Goal: Task Accomplishment & Management: Manage account settings

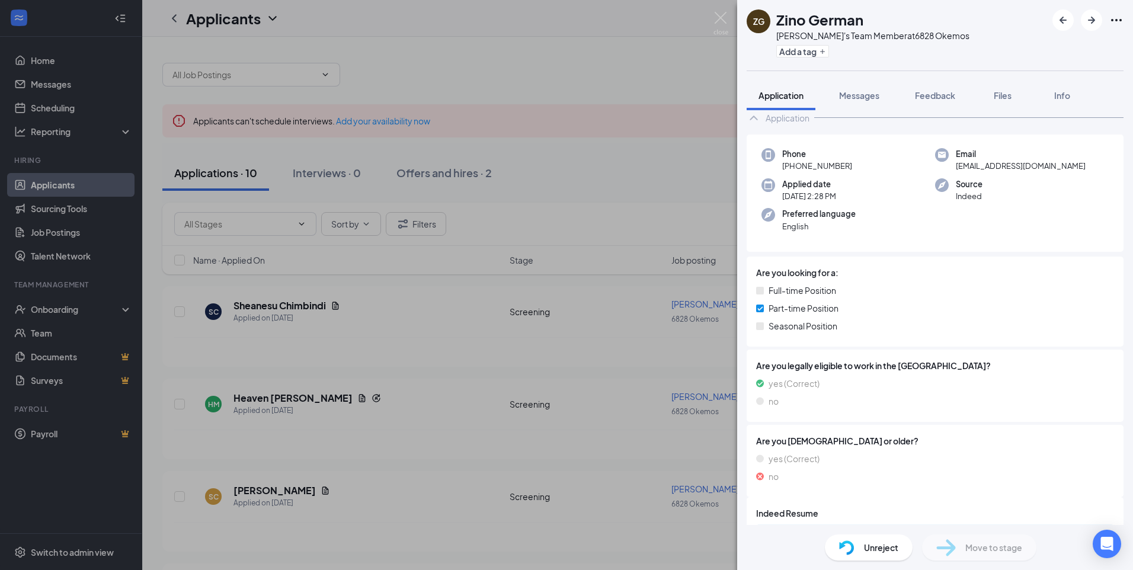
scroll to position [100, 0]
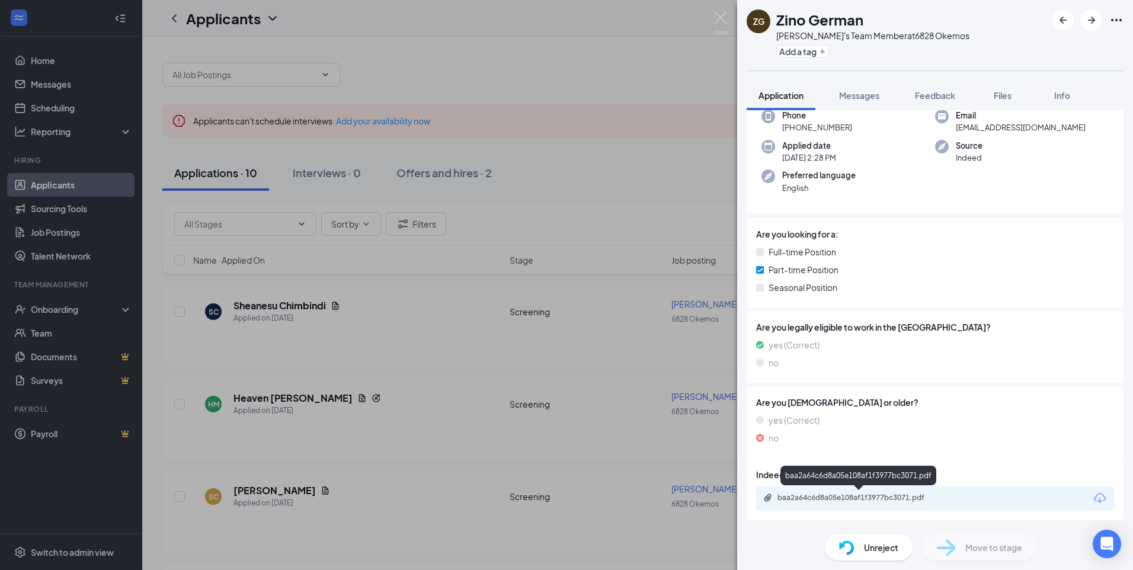
click at [886, 498] on div "baa2a64c6d8a05e108af1f3977bc3071.pdf" at bounding box center [861, 497] width 166 height 9
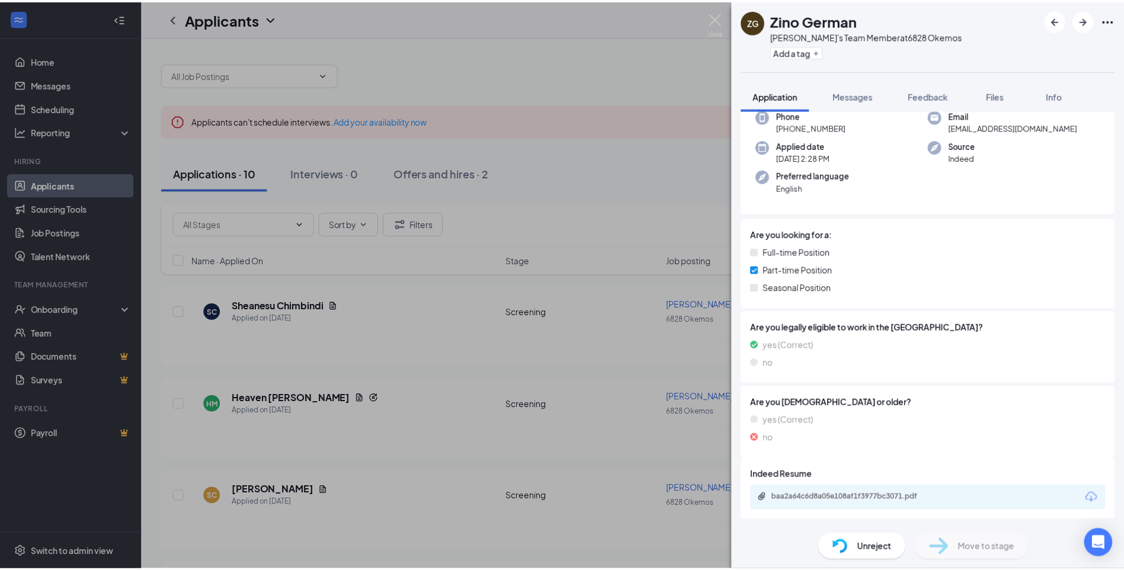
scroll to position [95, 0]
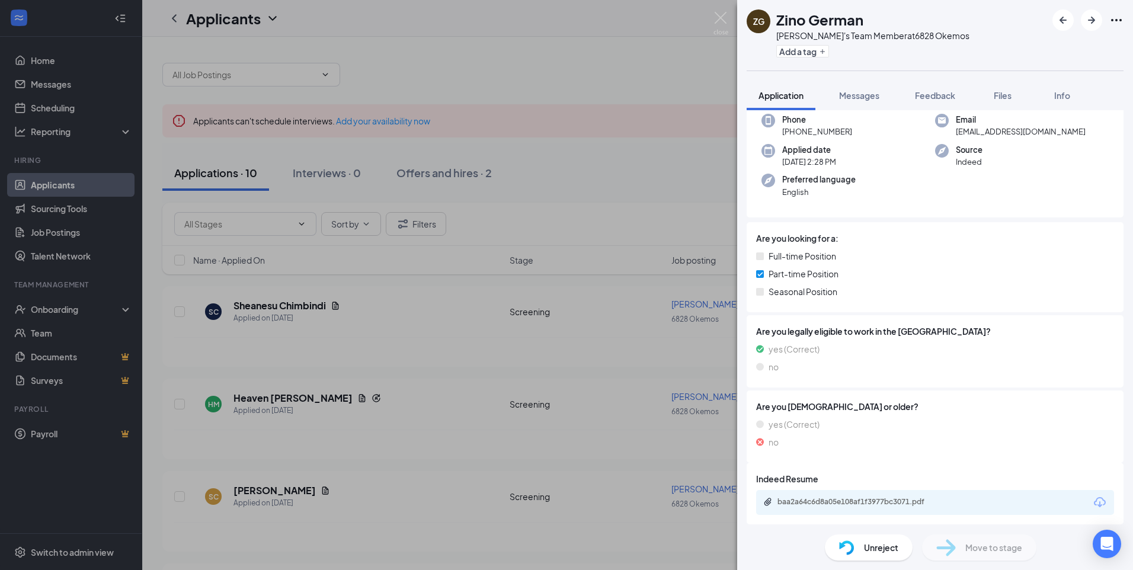
click at [876, 541] on span "Unreject" at bounding box center [881, 547] width 34 height 13
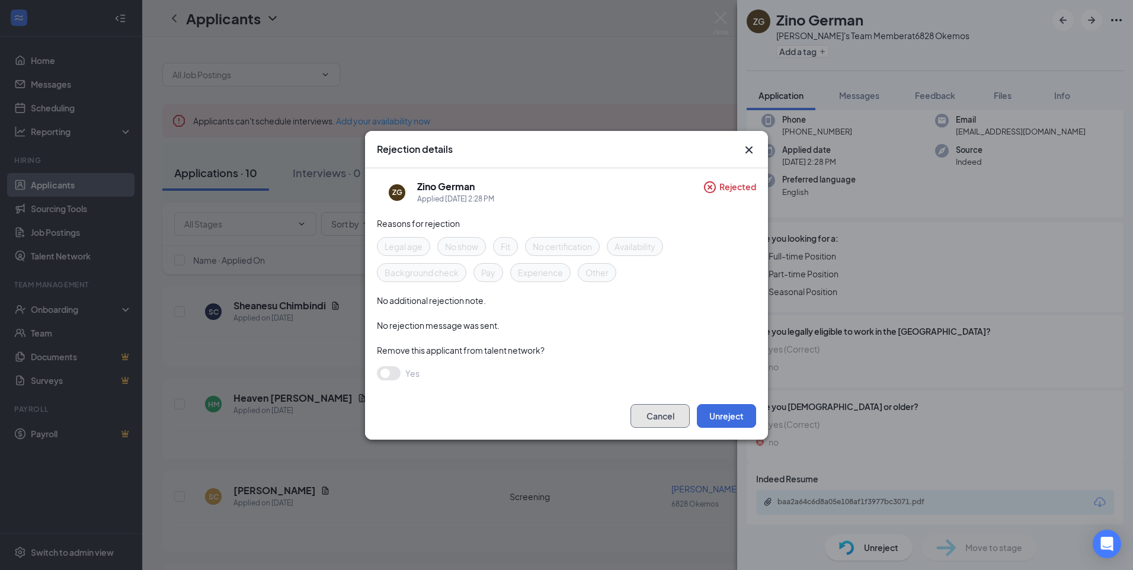
click at [653, 420] on button "Cancel" at bounding box center [660, 416] width 59 height 24
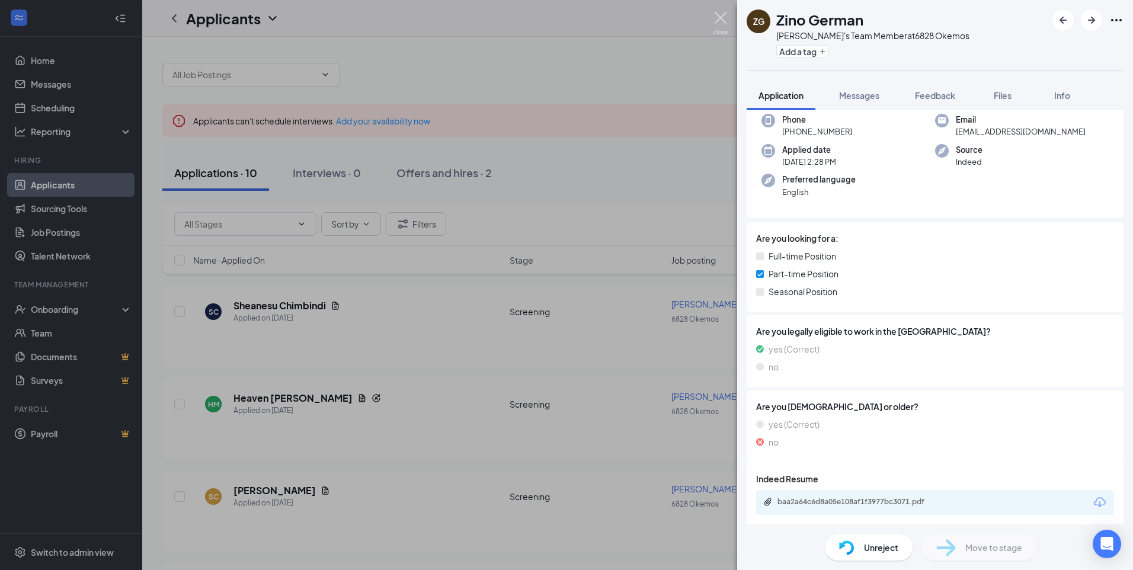
click at [727, 21] on img at bounding box center [721, 23] width 15 height 23
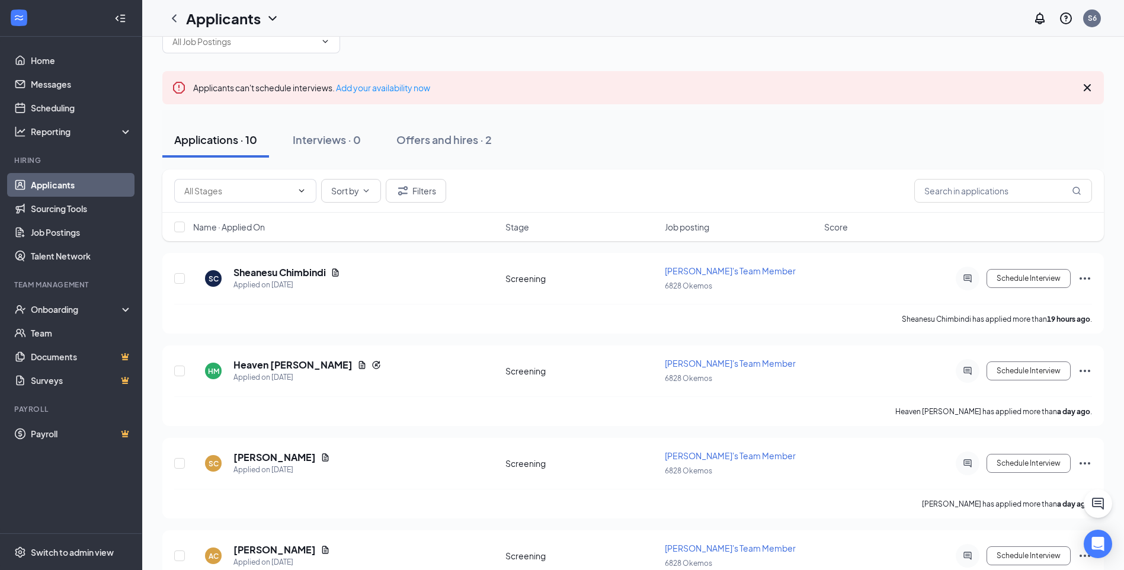
scroll to position [29, 0]
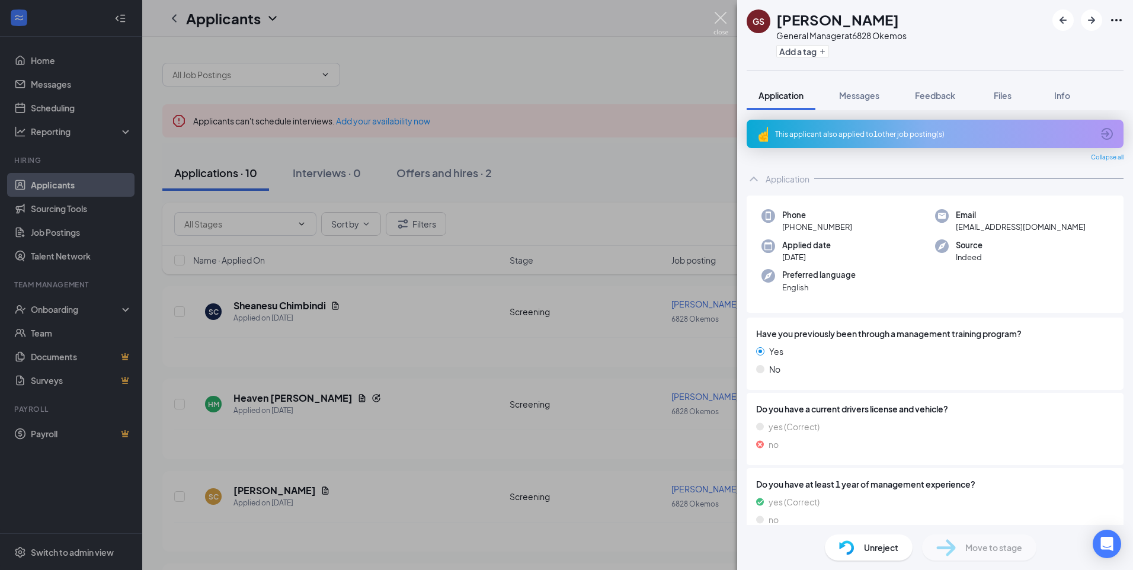
click at [714, 20] on img at bounding box center [721, 23] width 15 height 23
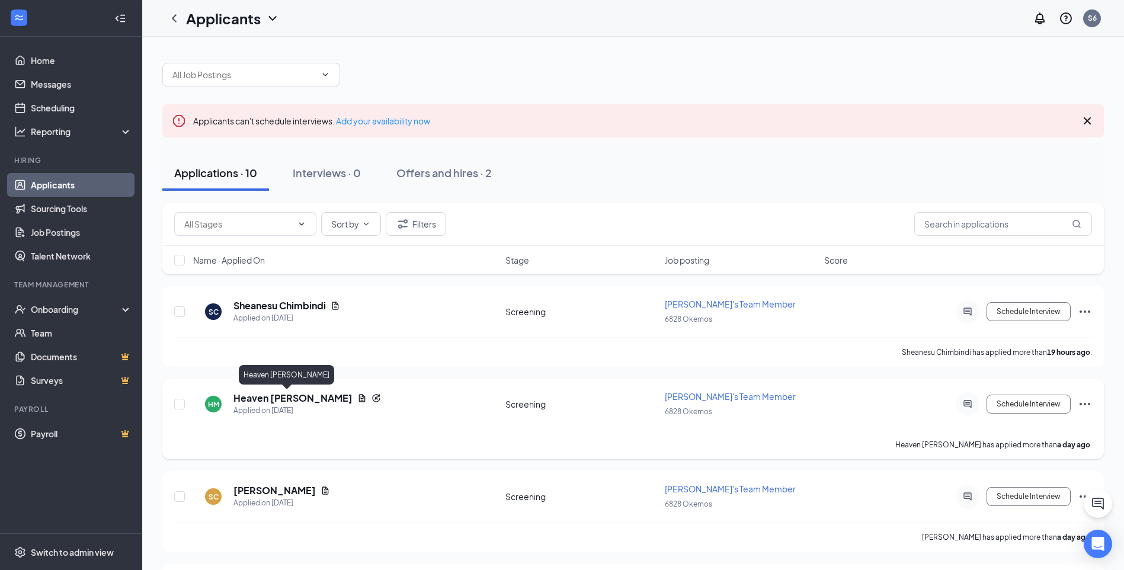
click at [296, 398] on h5 "Heaven [PERSON_NAME]" at bounding box center [293, 398] width 119 height 13
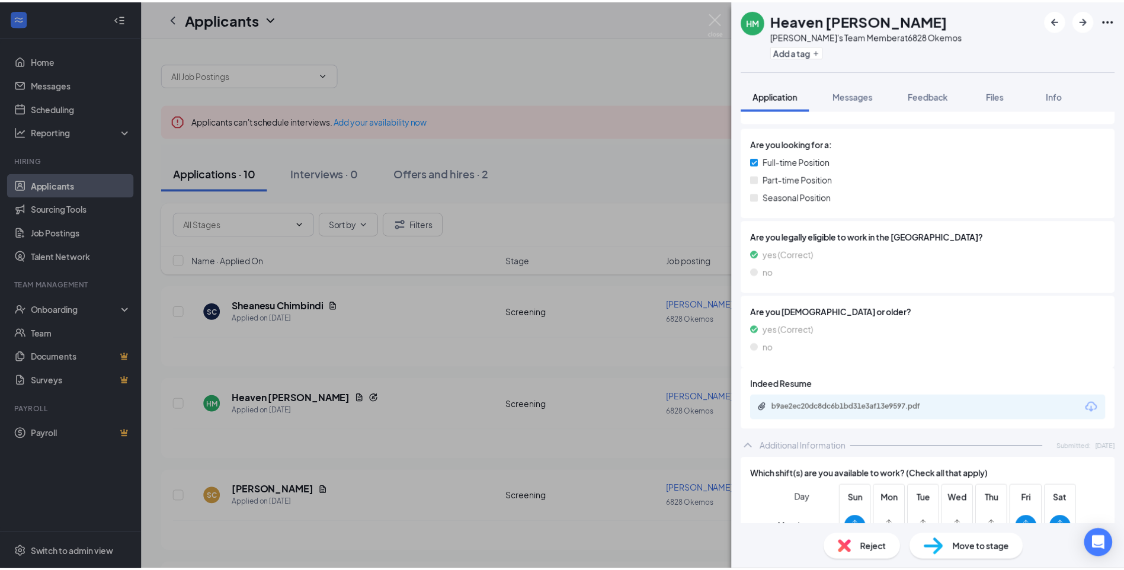
scroll to position [238, 0]
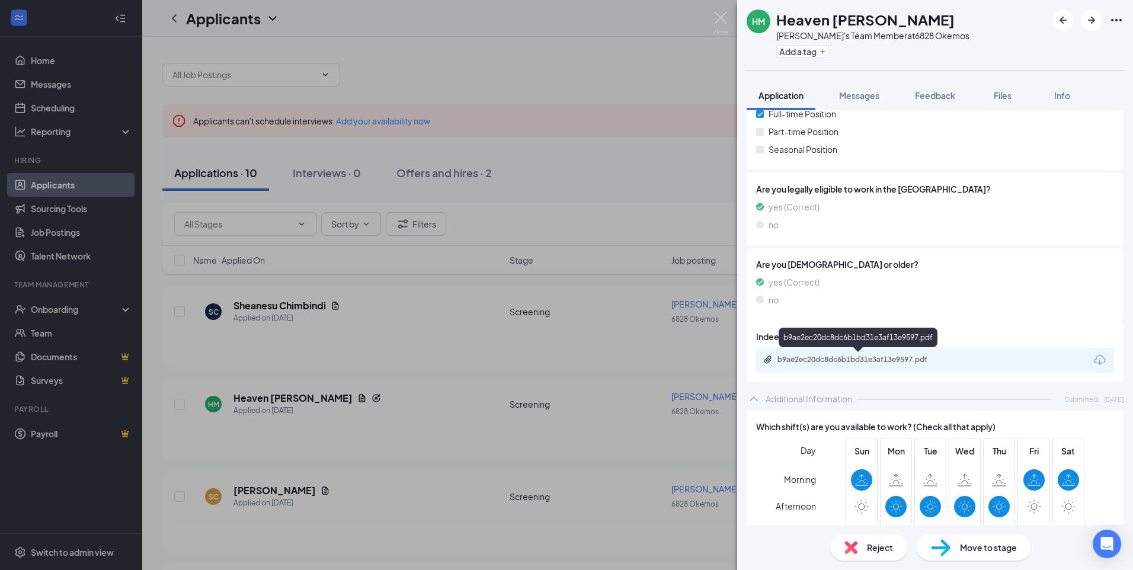
click at [848, 363] on div "b9ae2ec20dc8dc6b1bd31e3af13e9597.pdf" at bounding box center [861, 359] width 166 height 9
click at [726, 18] on img at bounding box center [721, 23] width 15 height 23
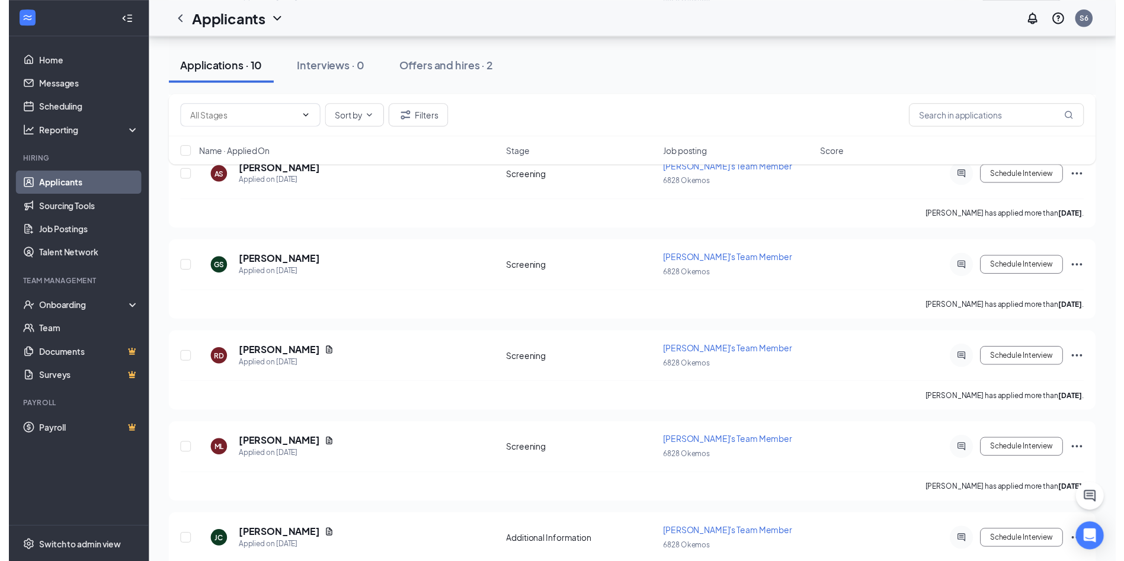
scroll to position [602, 0]
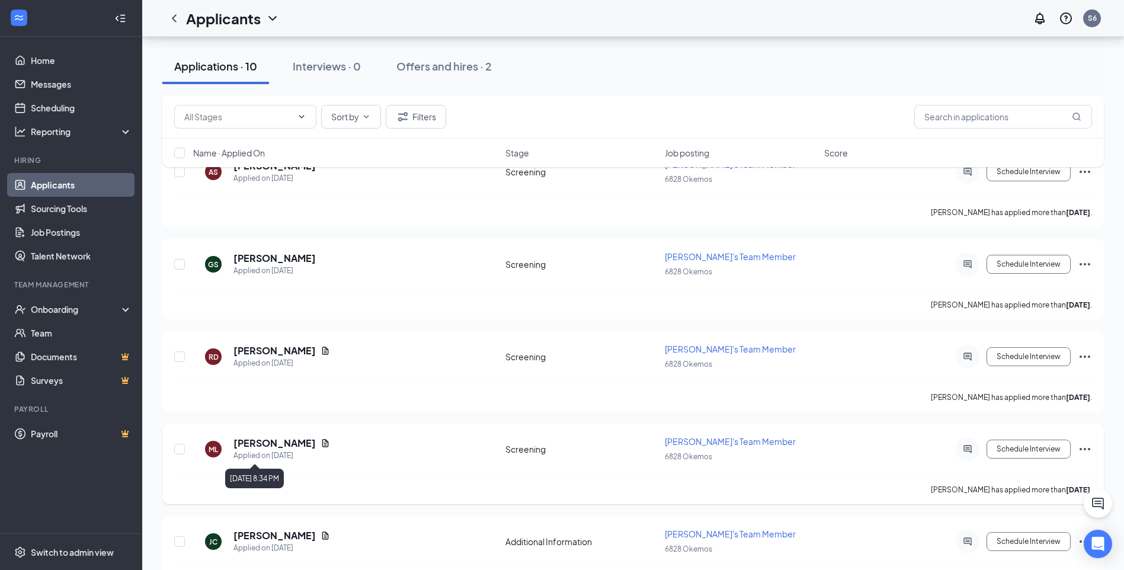
click at [287, 450] on div "Applied on [DATE]" at bounding box center [282, 456] width 97 height 12
click at [241, 442] on h5 "[PERSON_NAME]" at bounding box center [275, 443] width 82 height 13
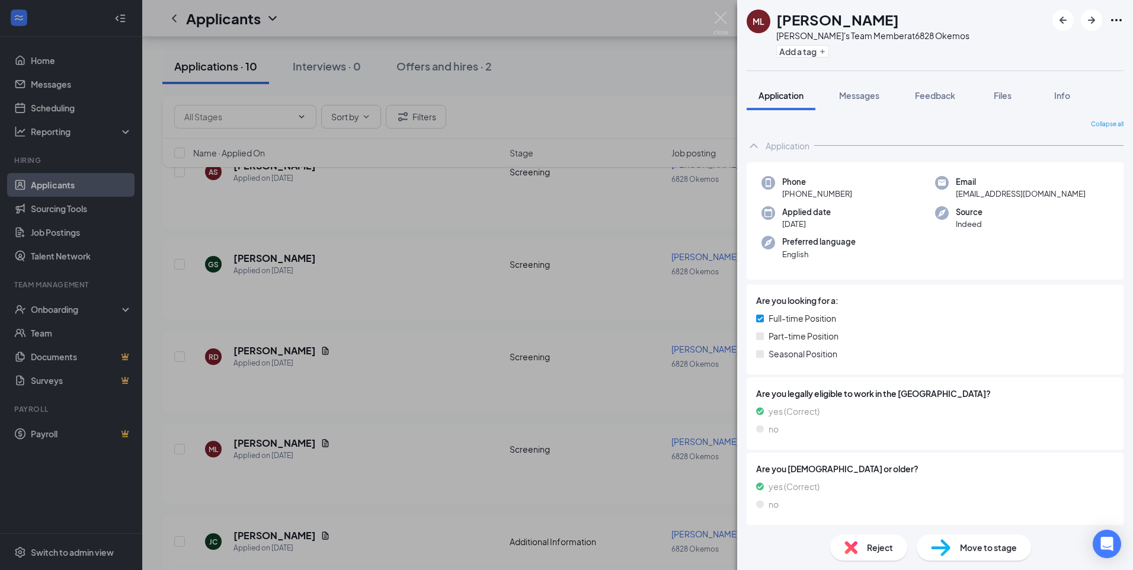
click at [884, 554] on div "Reject" at bounding box center [868, 548] width 77 height 26
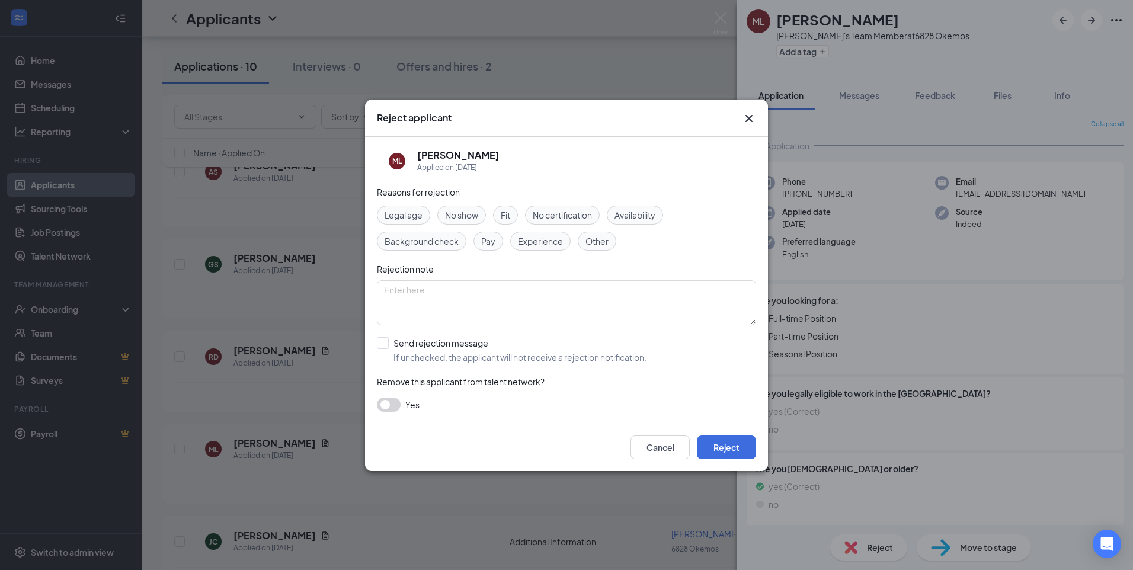
click at [458, 218] on span "No show" at bounding box center [461, 215] width 33 height 13
click at [452, 303] on textarea at bounding box center [566, 302] width 379 height 45
type textarea "No show"
click at [734, 449] on button "Reject" at bounding box center [726, 448] width 59 height 24
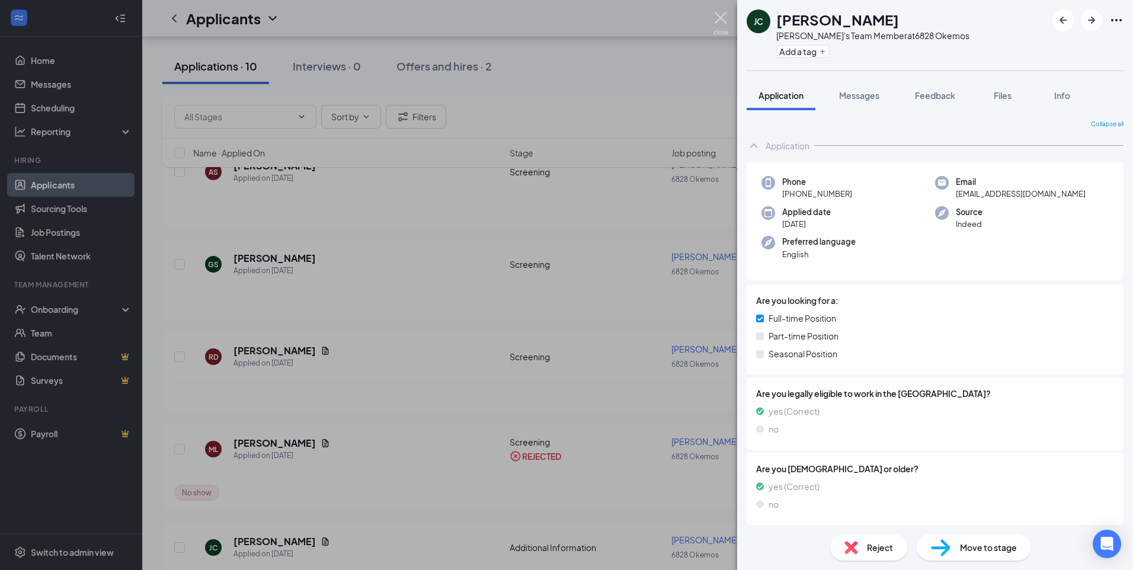
click at [724, 23] on img at bounding box center [721, 23] width 15 height 23
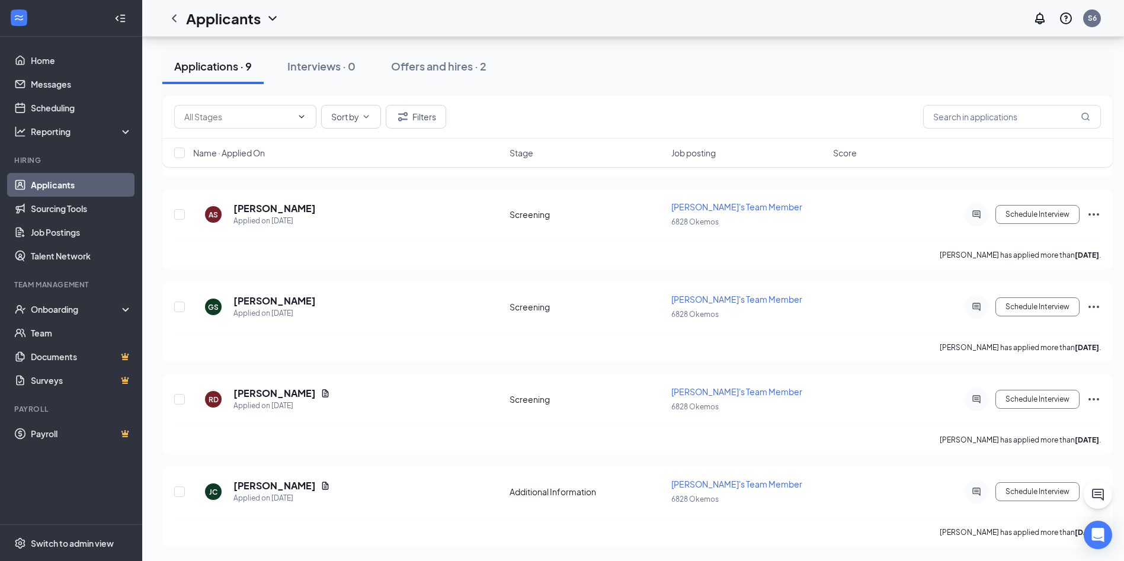
scroll to position [560, 0]
